Goal: Task Accomplishment & Management: Use online tool/utility

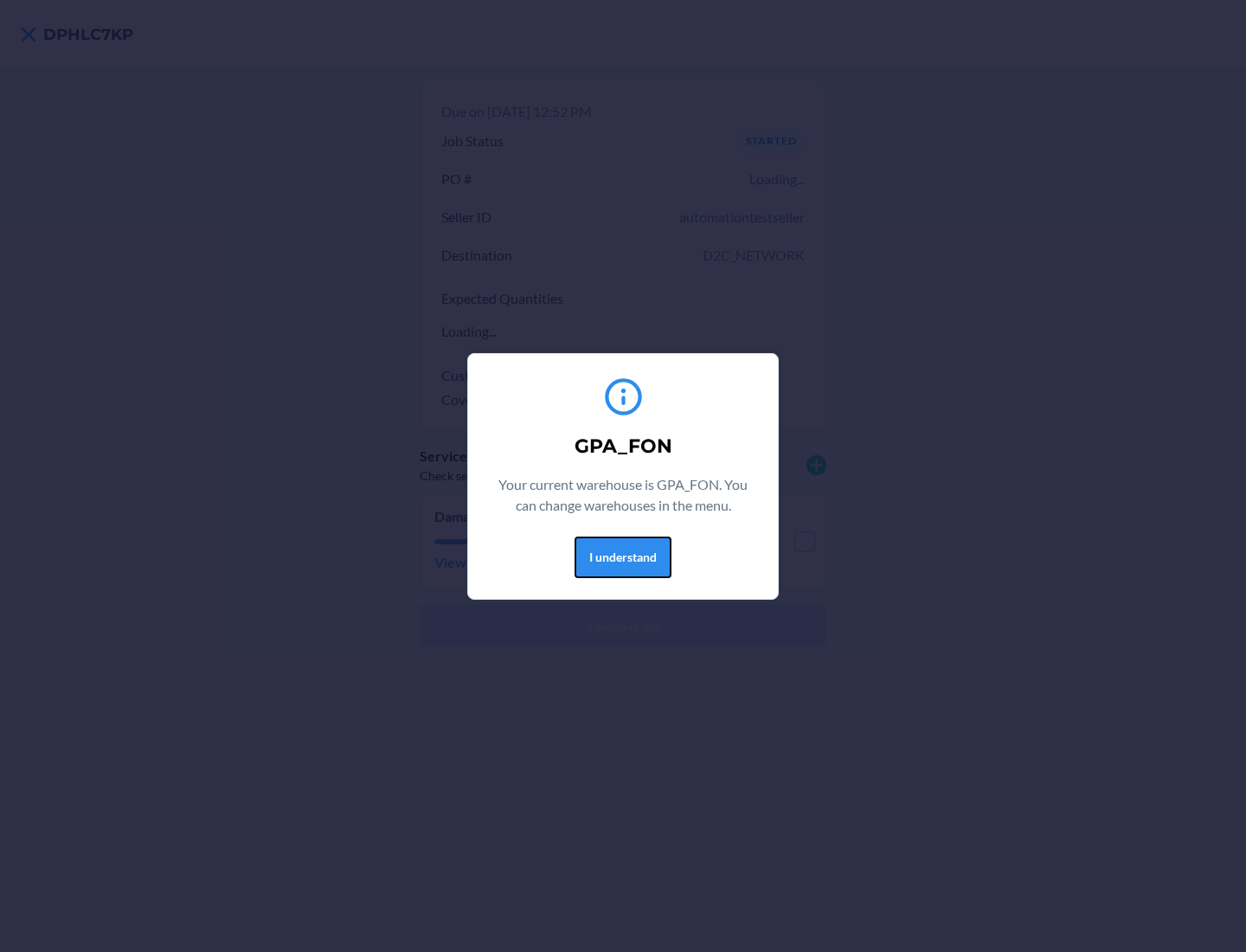
click at [622, 556] on button "I understand" at bounding box center [623, 557] width 97 height 41
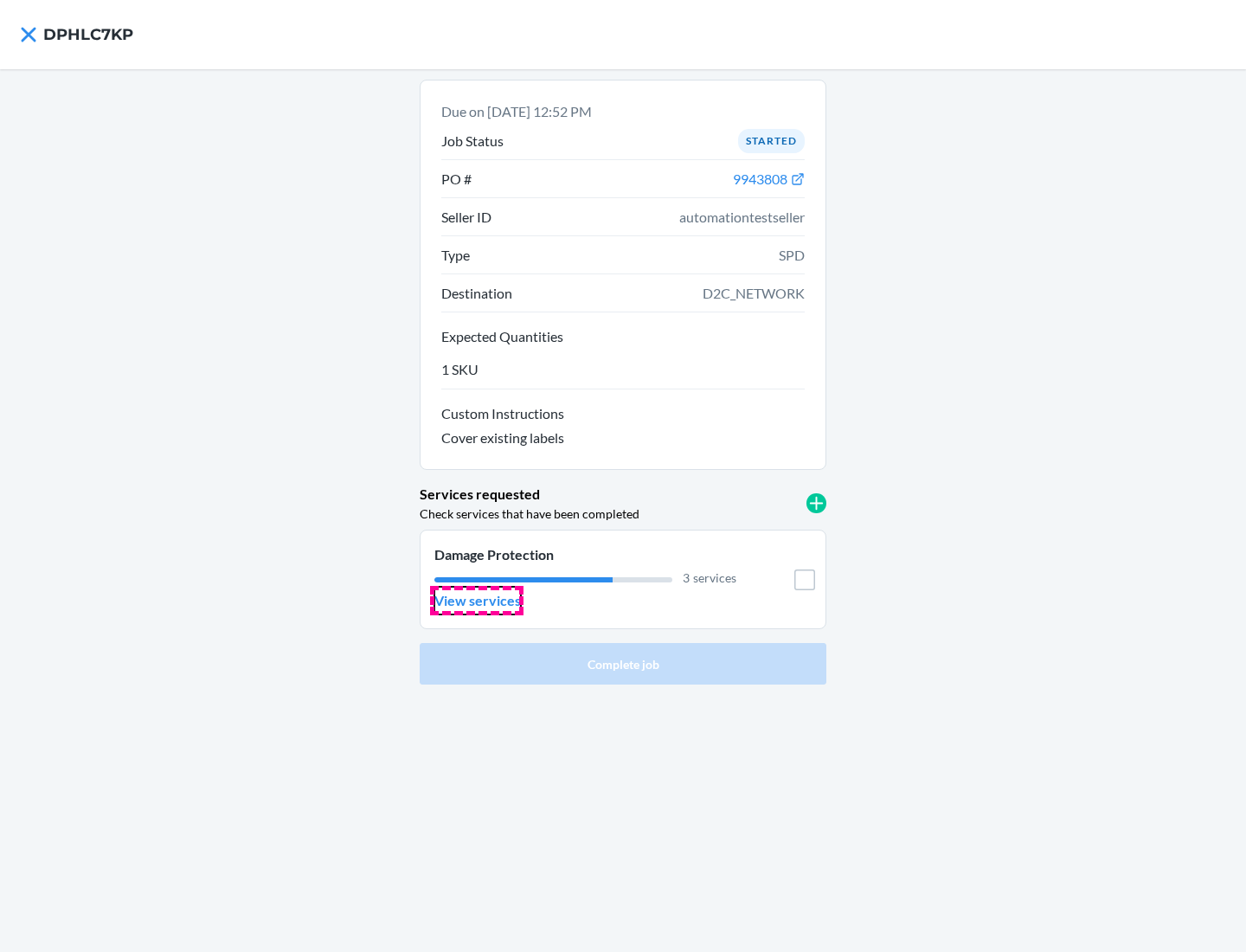
click at [477, 600] on p "View services" at bounding box center [478, 600] width 87 height 21
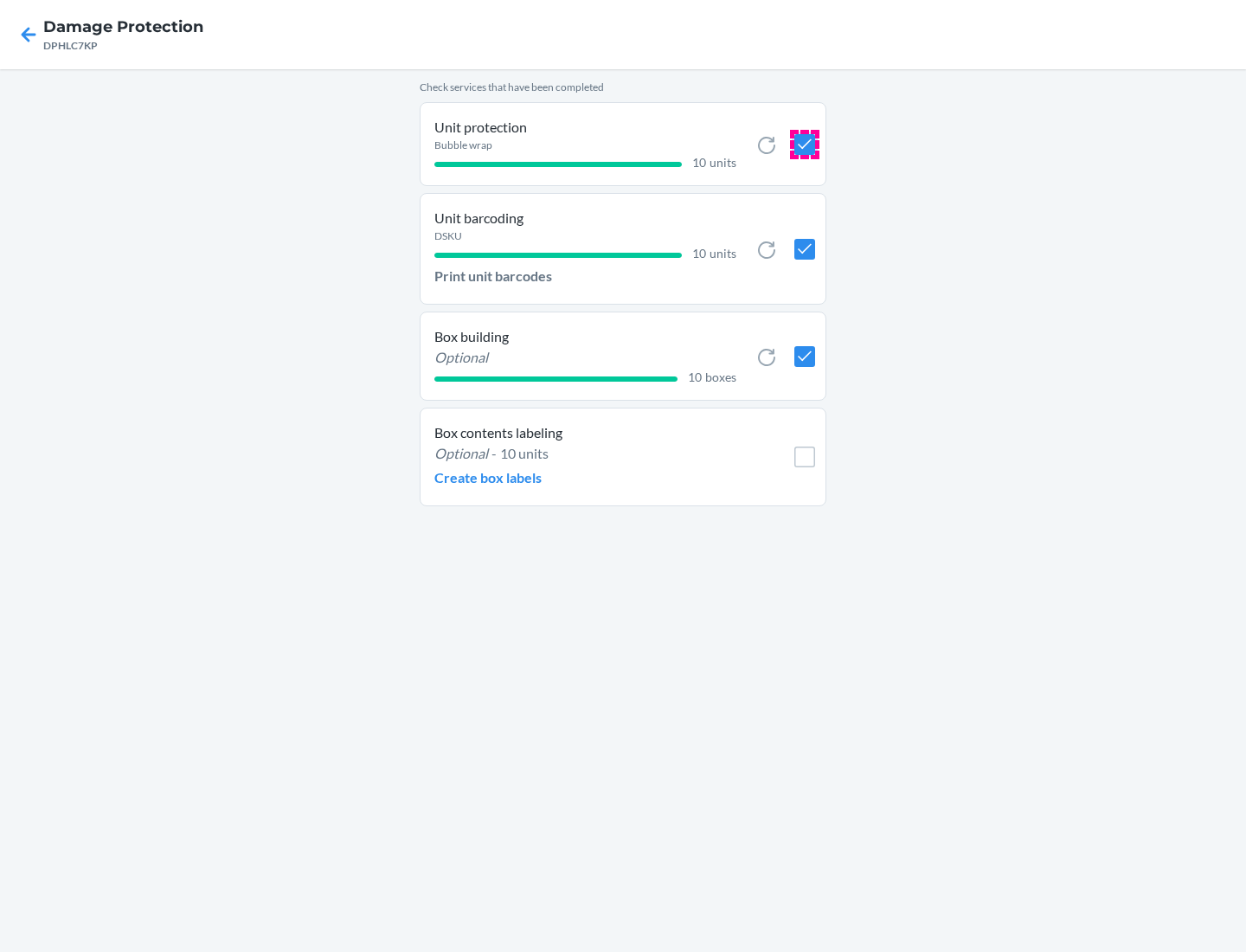
click at [804, 144] on input "checkbox" at bounding box center [805, 145] width 21 height 21
checkbox input "true"
